Goal: Task Accomplishment & Management: Manage account settings

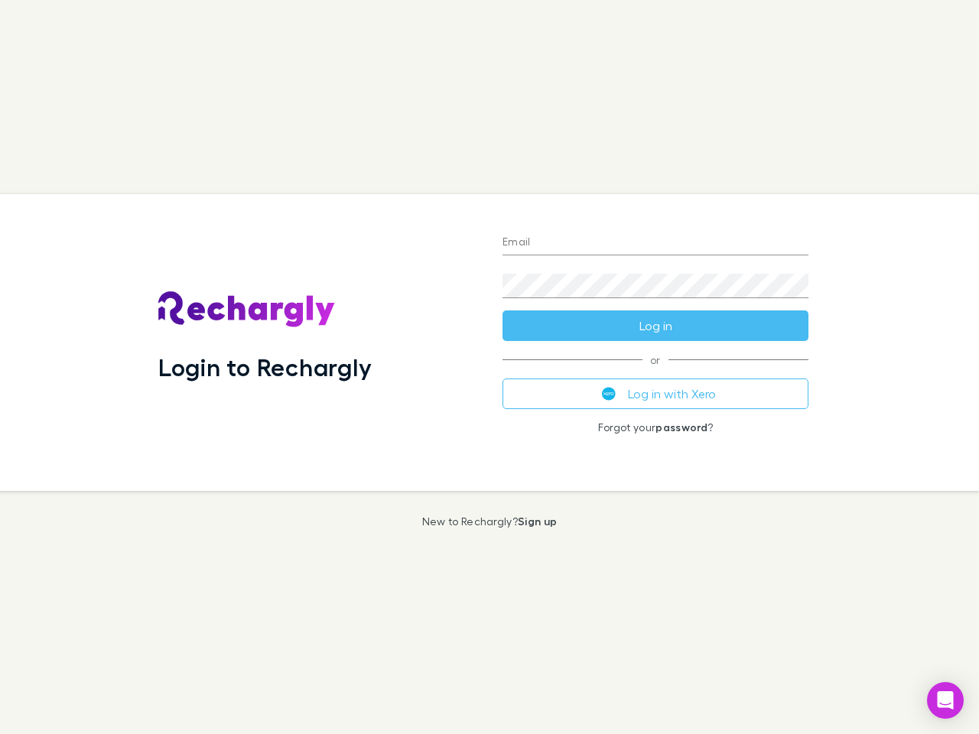
click at [489, 367] on div "Login to Rechargly" at bounding box center [318, 342] width 344 height 297
click at [655, 243] on input "Email" at bounding box center [655, 243] width 306 height 24
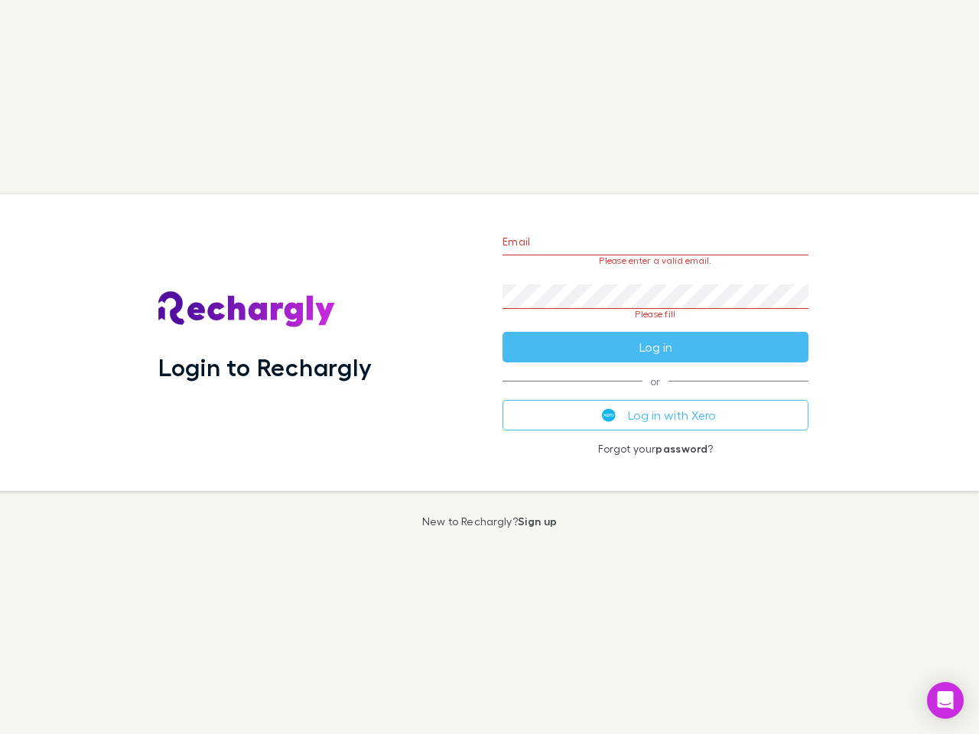
click at [655, 326] on form "Email Please enter a valid email. Password Please fill Log in" at bounding box center [655, 291] width 306 height 144
click at [655, 394] on div "Email Please enter a valid email. Password Please fill Log in or Log in with Xe…" at bounding box center [655, 342] width 330 height 297
click at [945, 700] on icon "Open Intercom Messenger" at bounding box center [946, 700] width 16 height 18
